Goal: Information Seeking & Learning: Learn about a topic

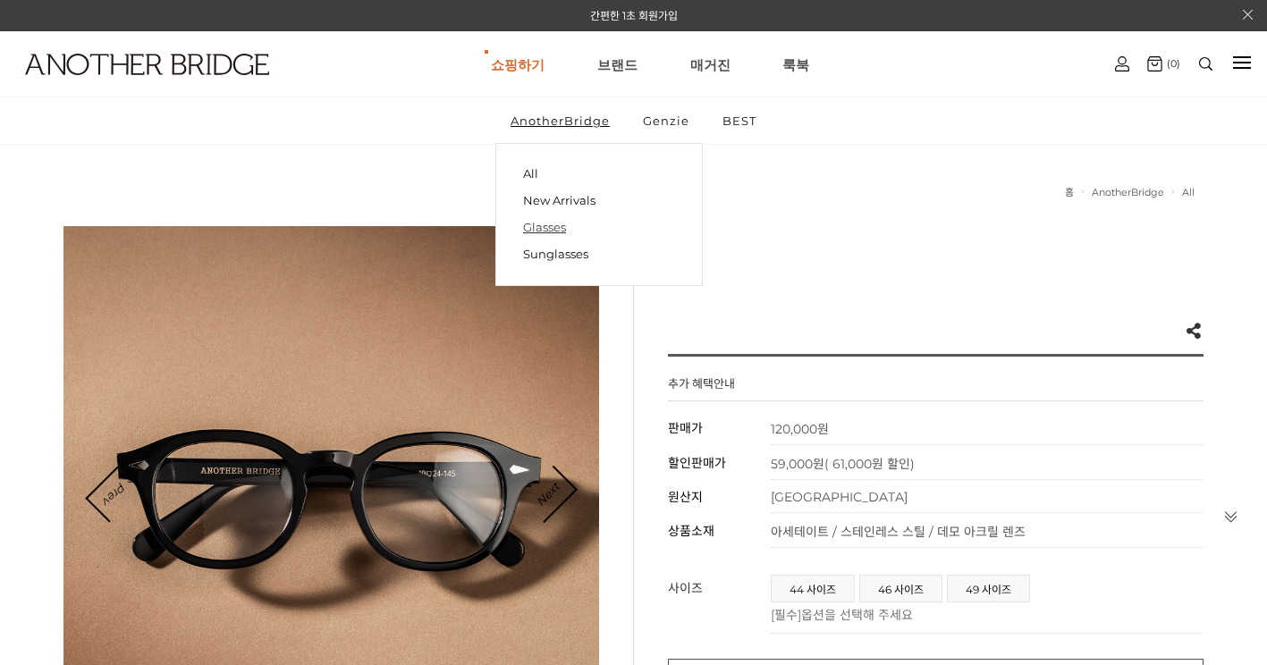
click at [579, 229] on link "Glasses" at bounding box center [599, 227] width 152 height 27
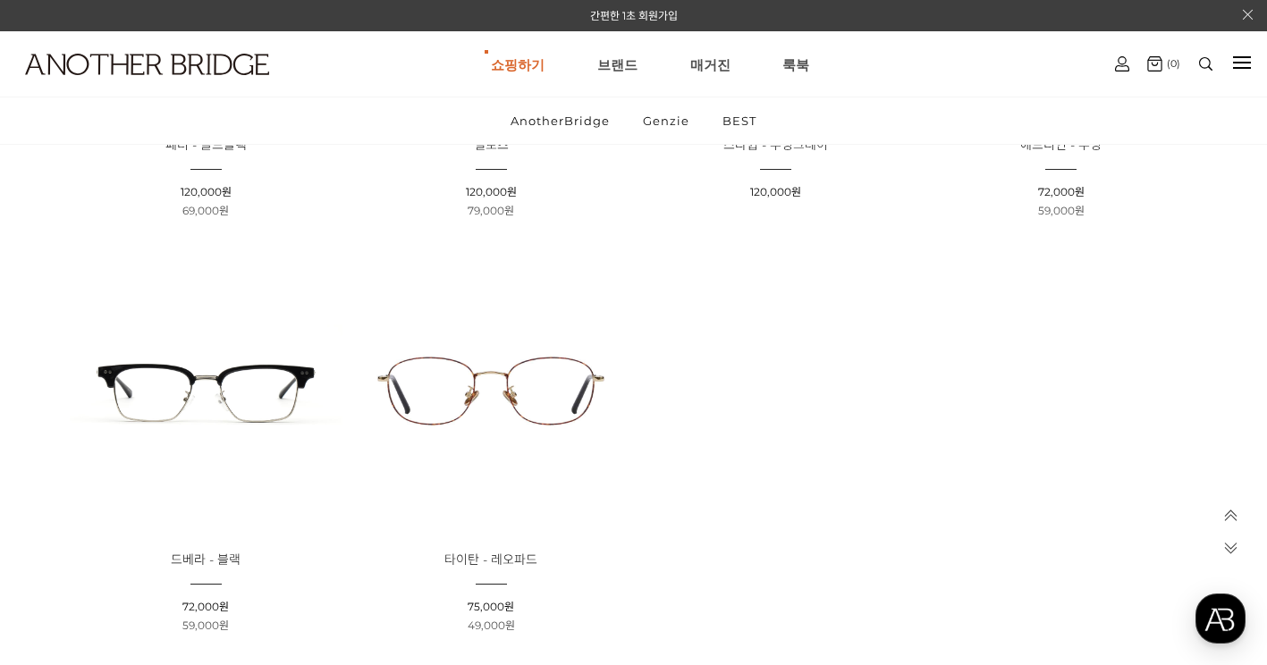
scroll to position [1516, 0]
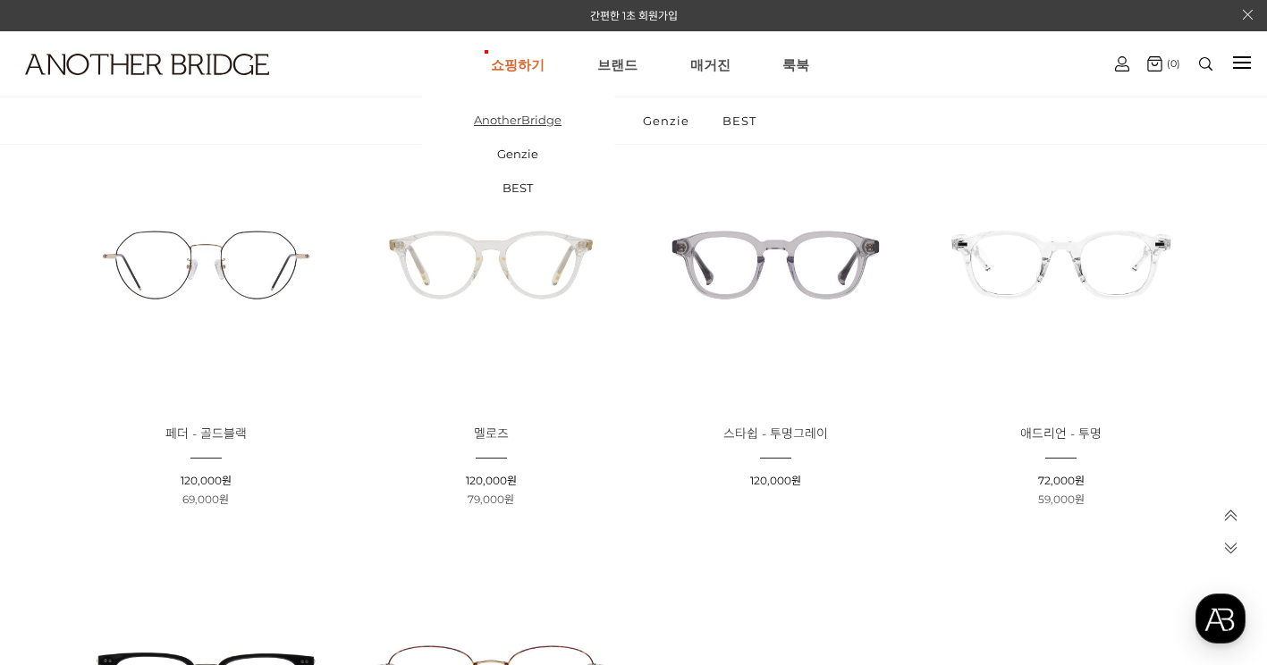
click at [541, 130] on link "AnotherBridge" at bounding box center [517, 120] width 193 height 34
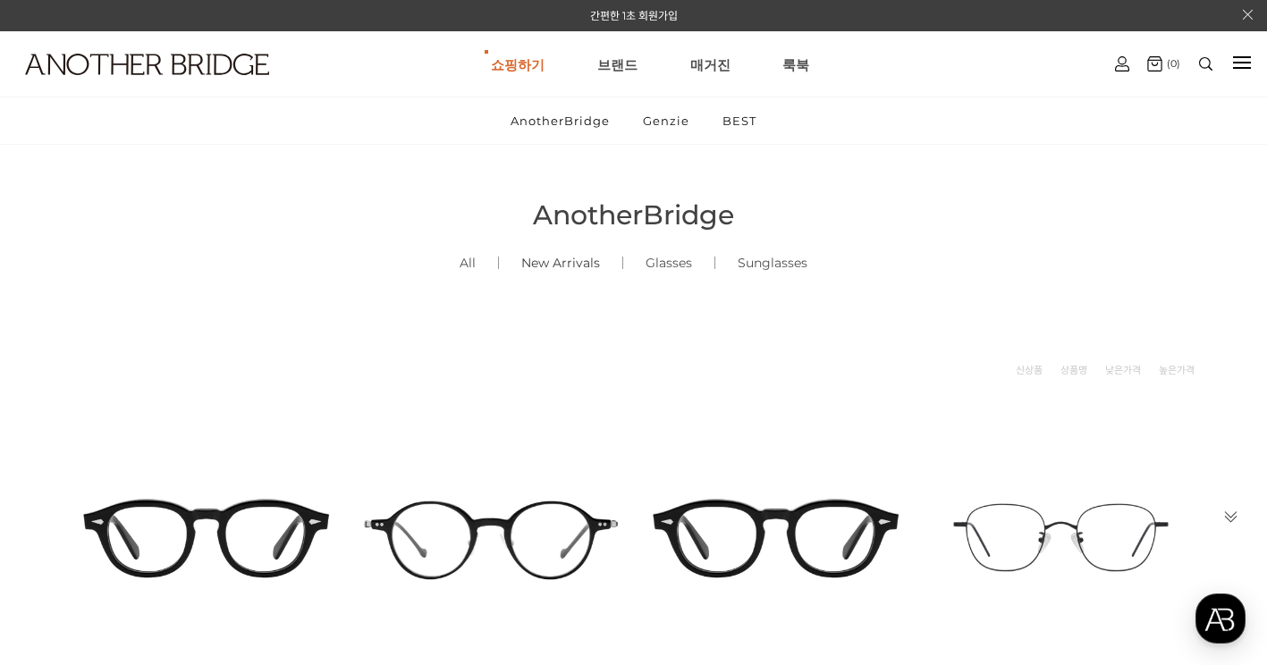
click at [586, 263] on link "New Arrivals ()" at bounding box center [560, 262] width 123 height 61
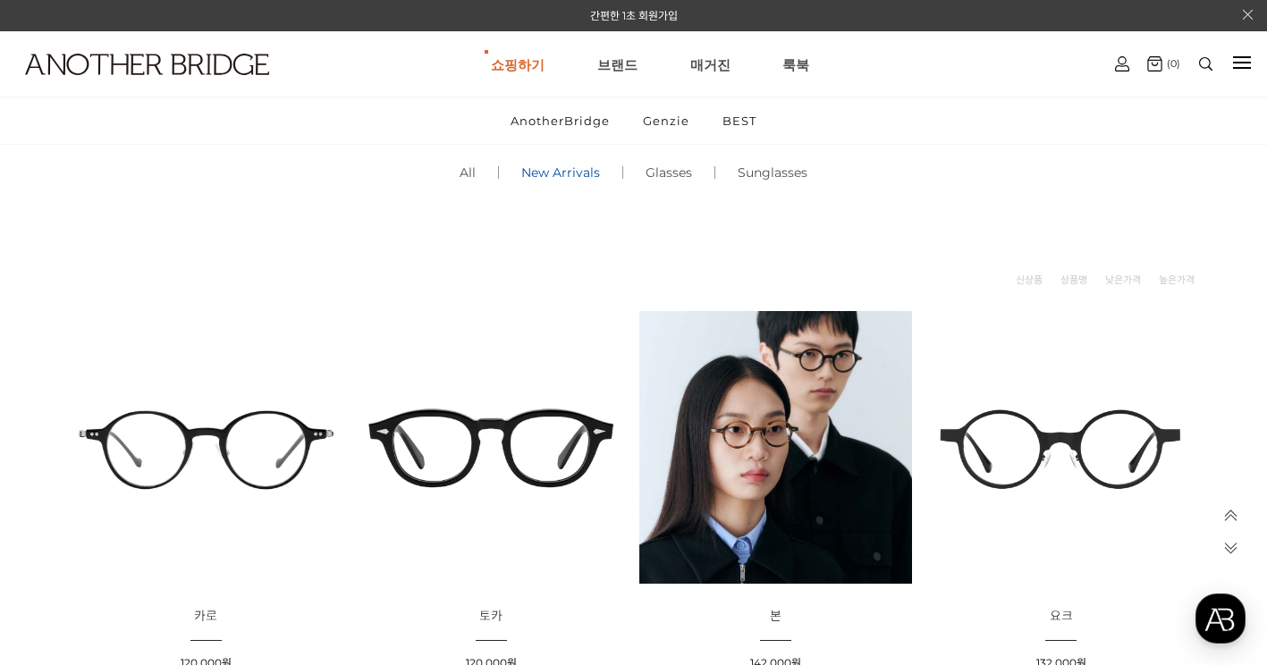
scroll to position [89, 0]
click at [734, 169] on link "Sunglasses ()" at bounding box center [772, 173] width 114 height 61
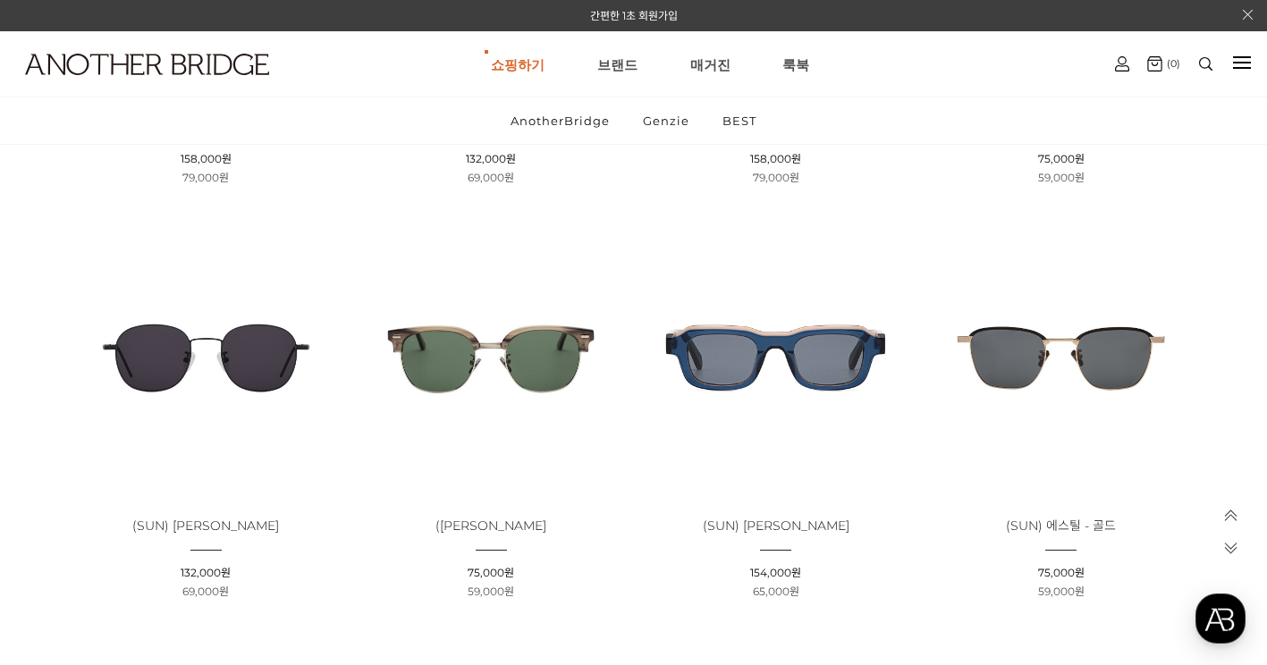
scroll to position [1251, 0]
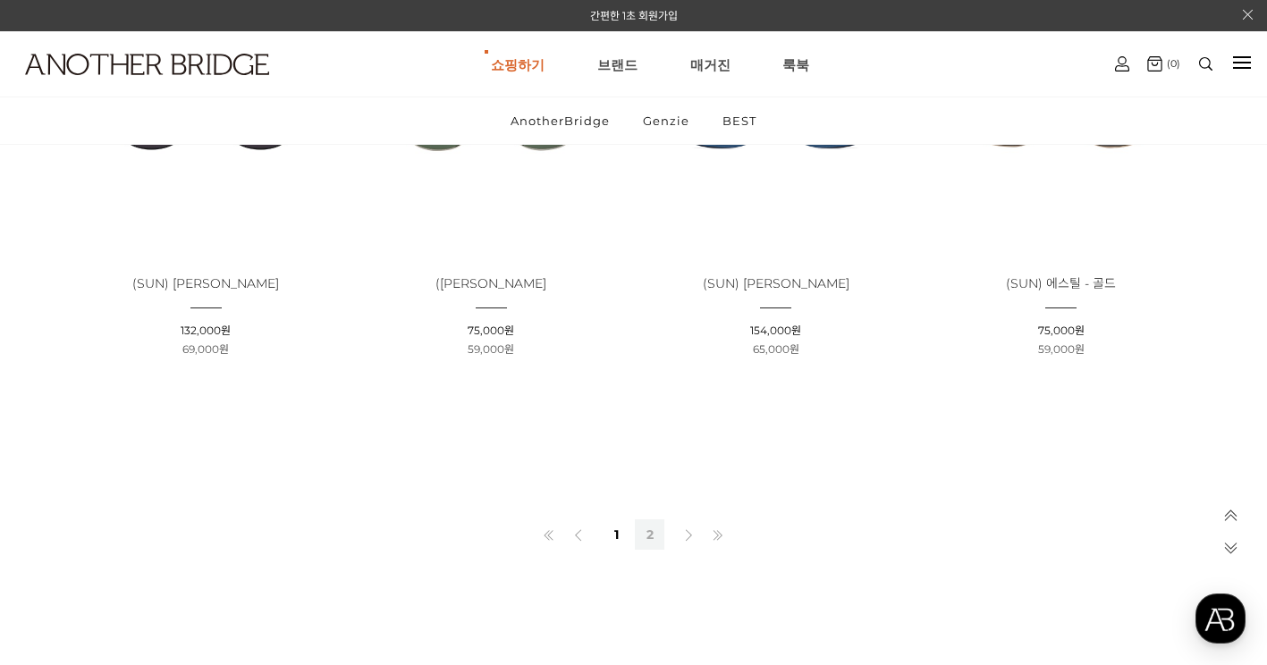
click at [654, 537] on link "2" at bounding box center [649, 534] width 29 height 30
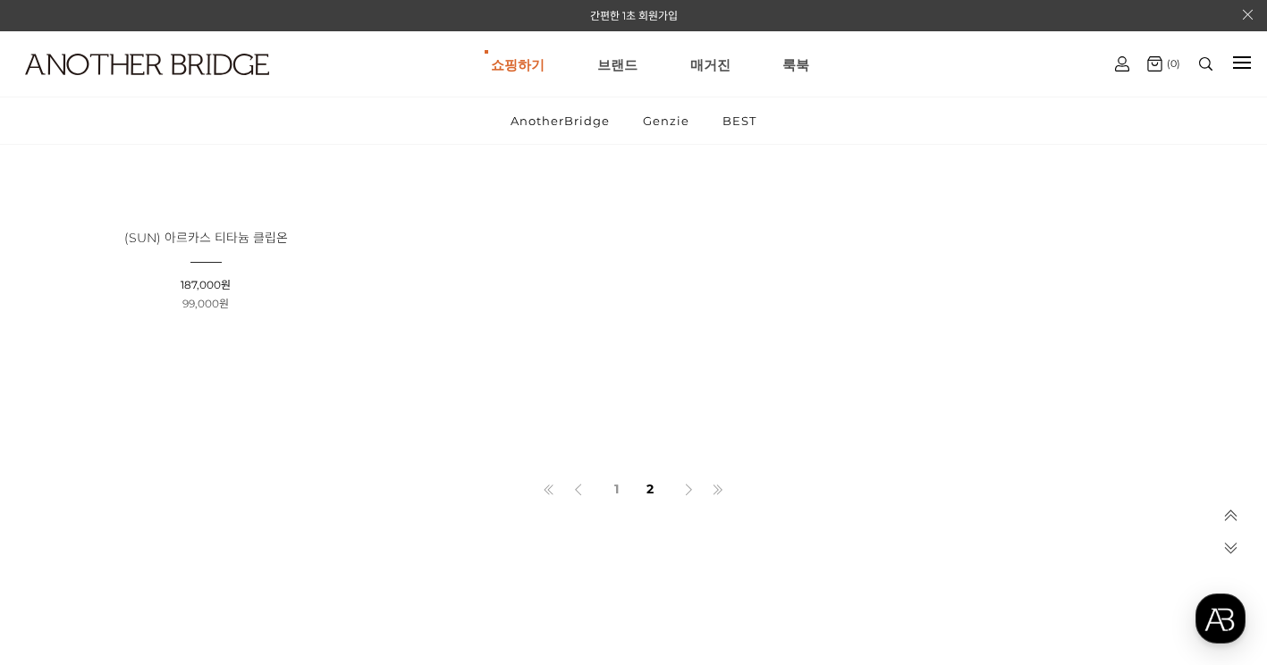
scroll to position [626, 0]
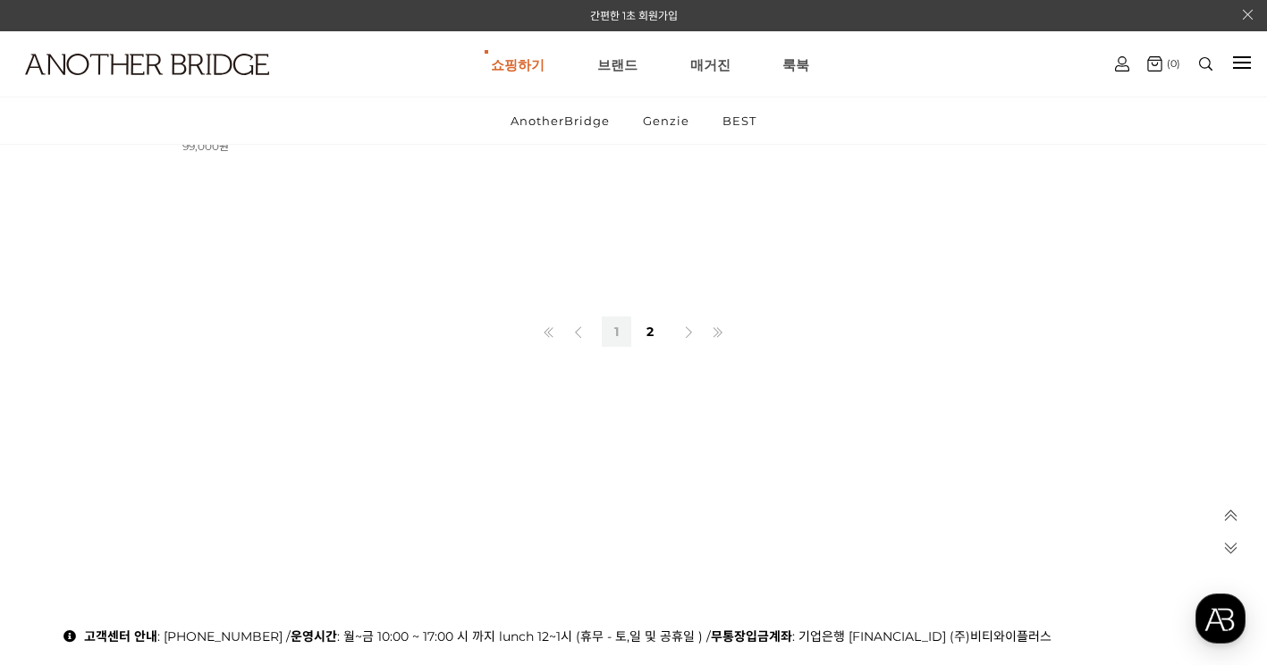
click at [612, 324] on link "1" at bounding box center [616, 331] width 29 height 30
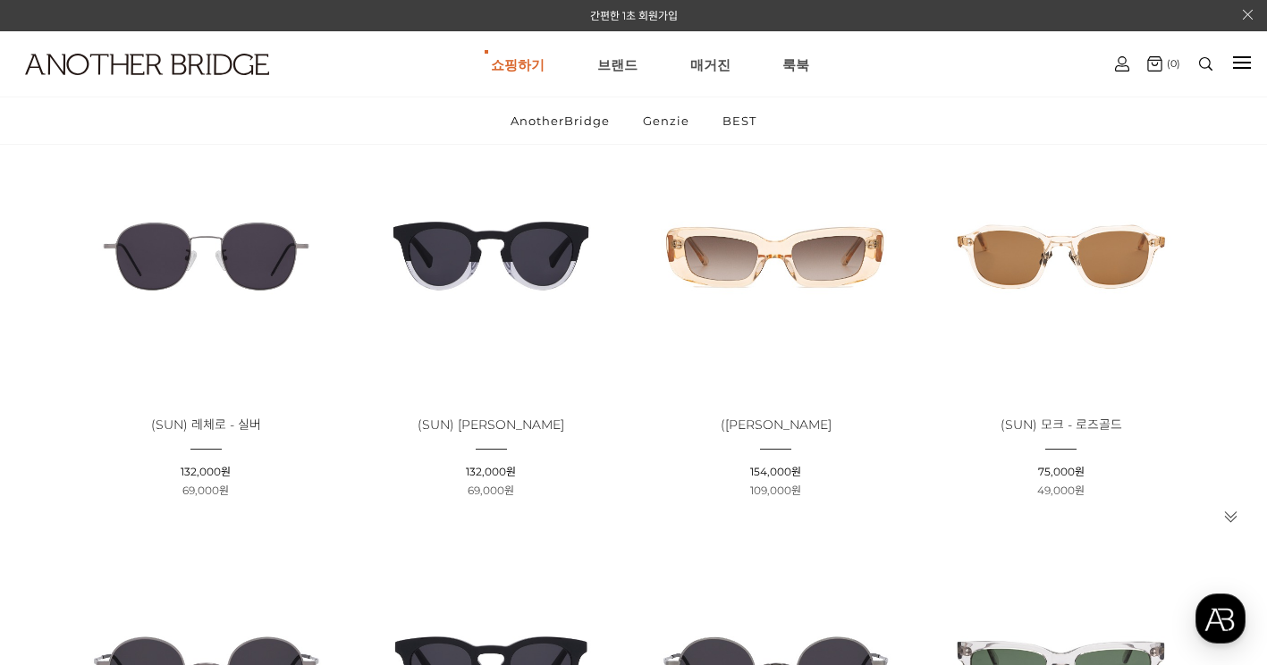
scroll to position [179, 0]
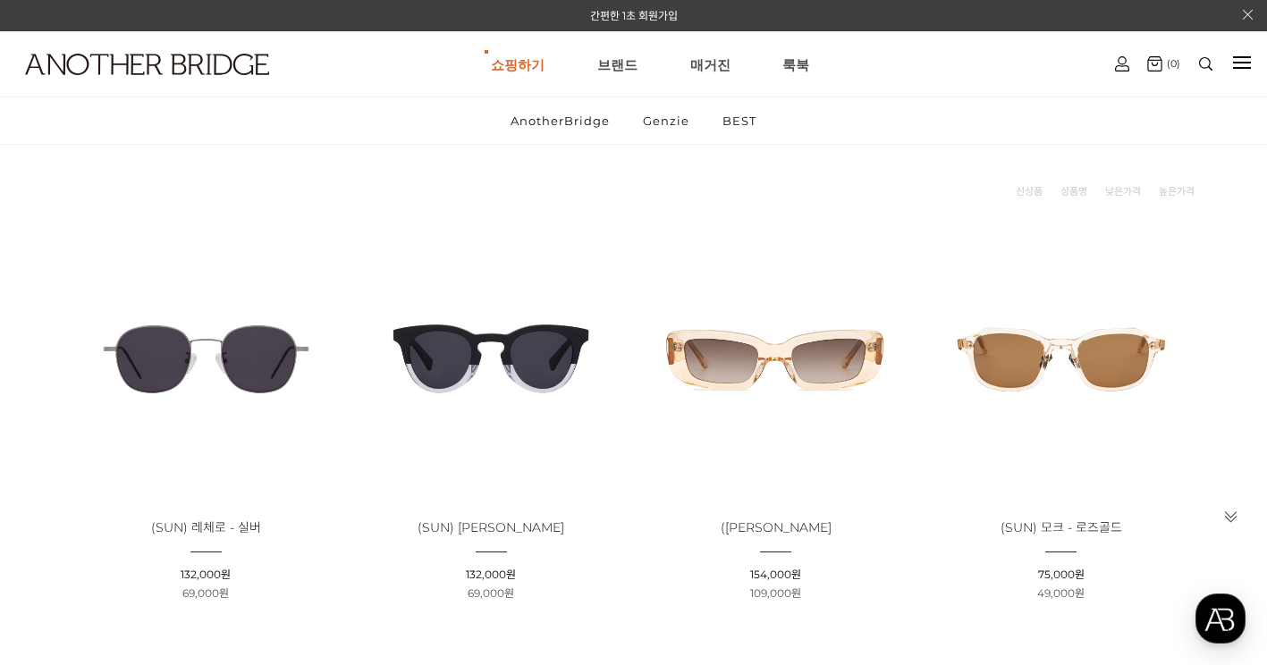
click at [727, 338] on img at bounding box center [775, 359] width 273 height 273
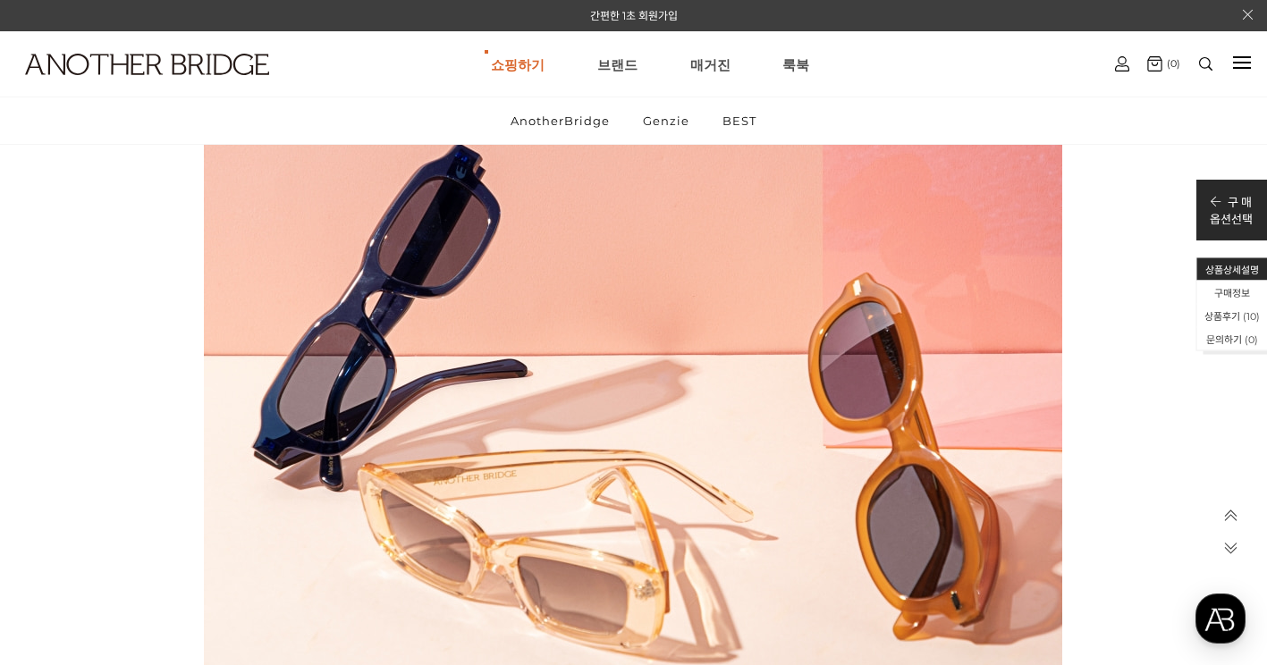
scroll to position [1430, 0]
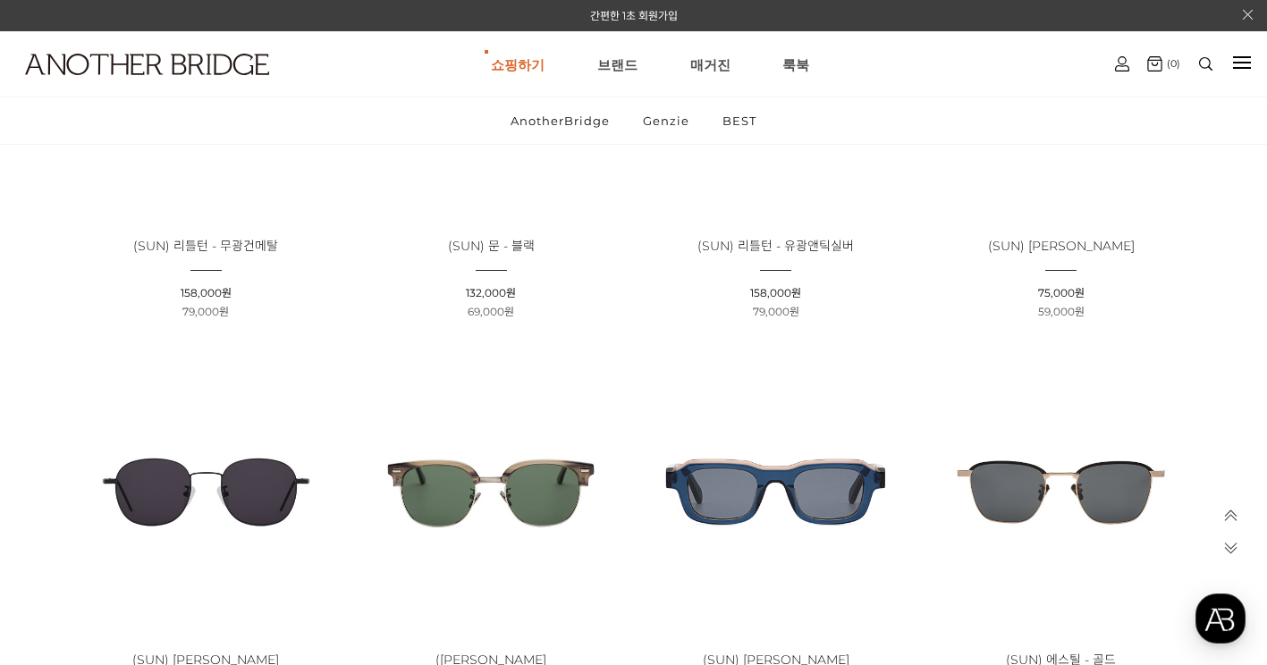
scroll to position [983, 0]
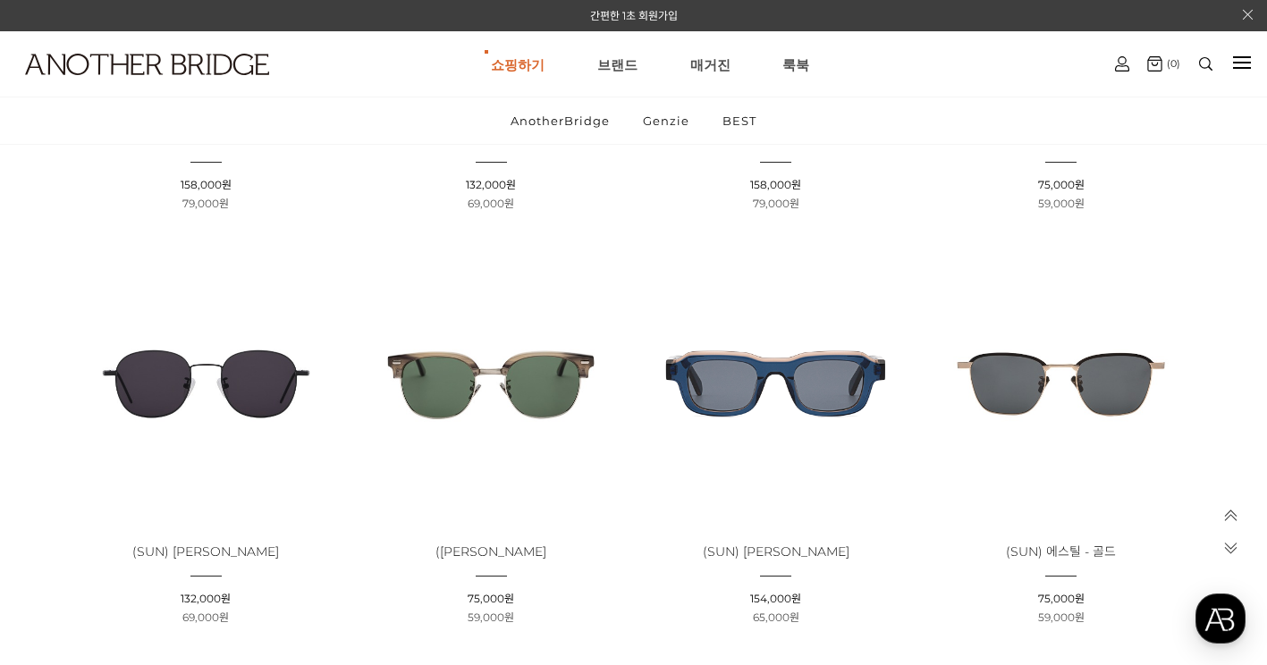
drag, startPoint x: 690, startPoint y: 381, endPoint x: 694, endPoint y: 366, distance: 14.7
click at [690, 381] on img at bounding box center [775, 384] width 273 height 273
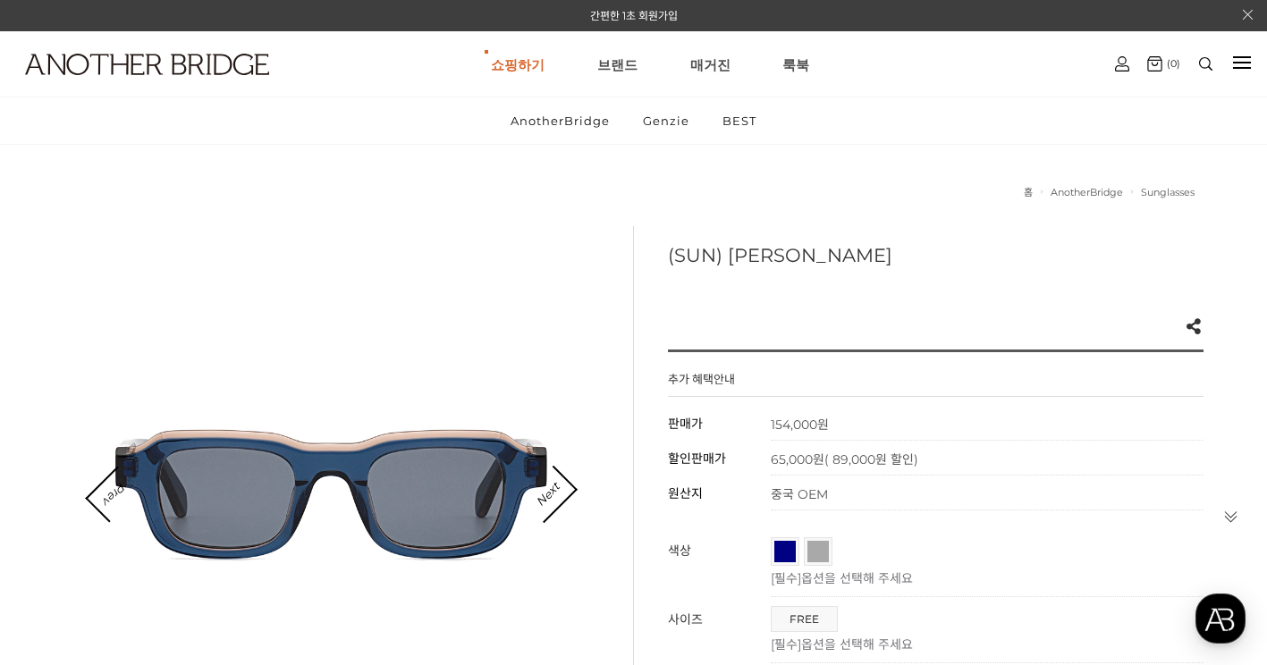
click at [578, 483] on div at bounding box center [330, 493] width 535 height 535
click at [576, 484] on div at bounding box center [330, 493] width 535 height 535
click at [545, 489] on link "Next" at bounding box center [547, 494] width 55 height 55
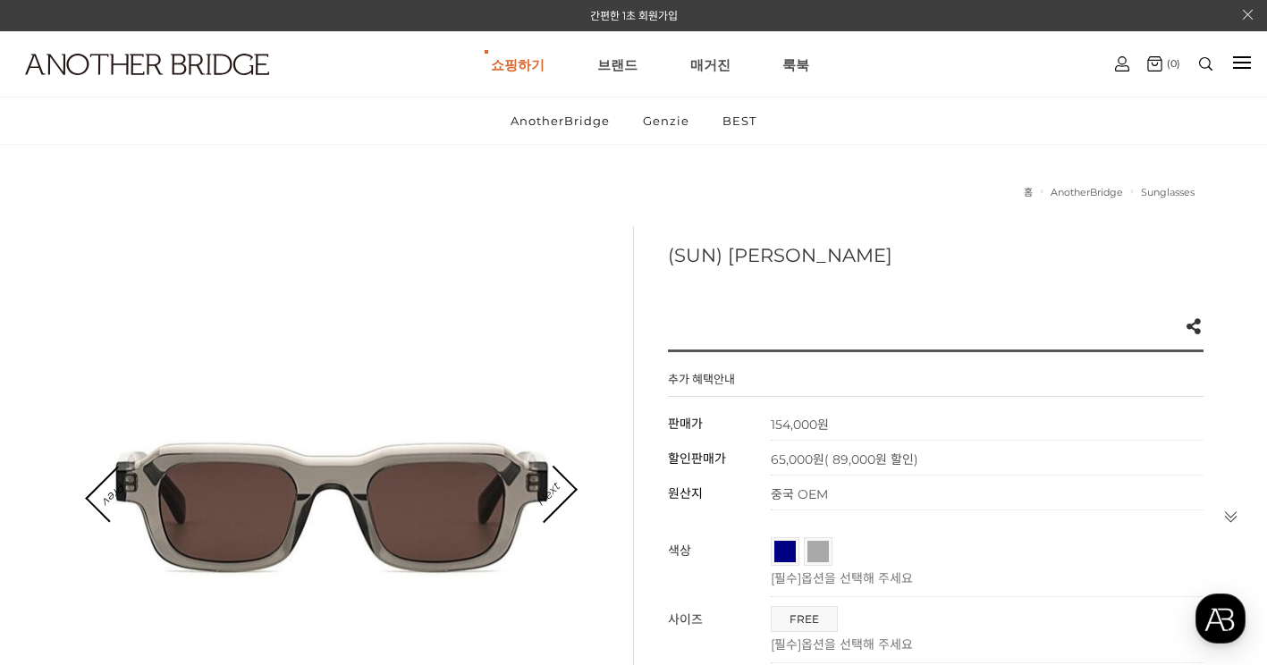
click at [548, 488] on link "Next" at bounding box center [547, 494] width 55 height 55
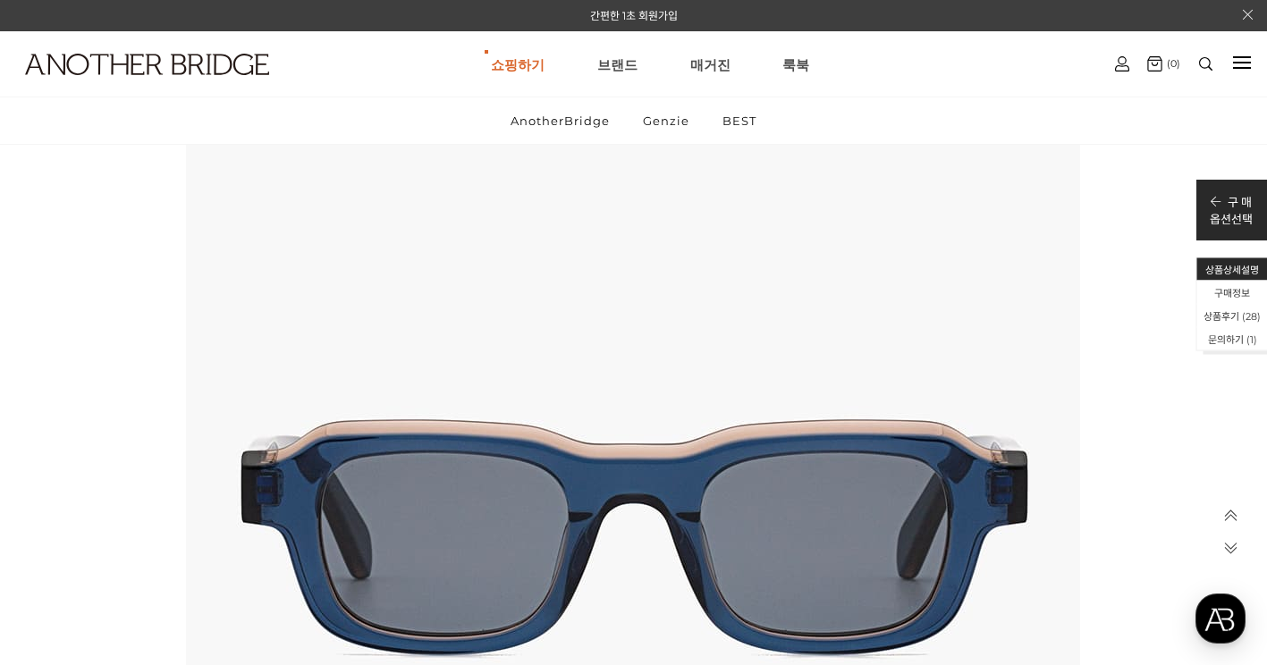
scroll to position [25292, 0]
